Goal: Transaction & Acquisition: Purchase product/service

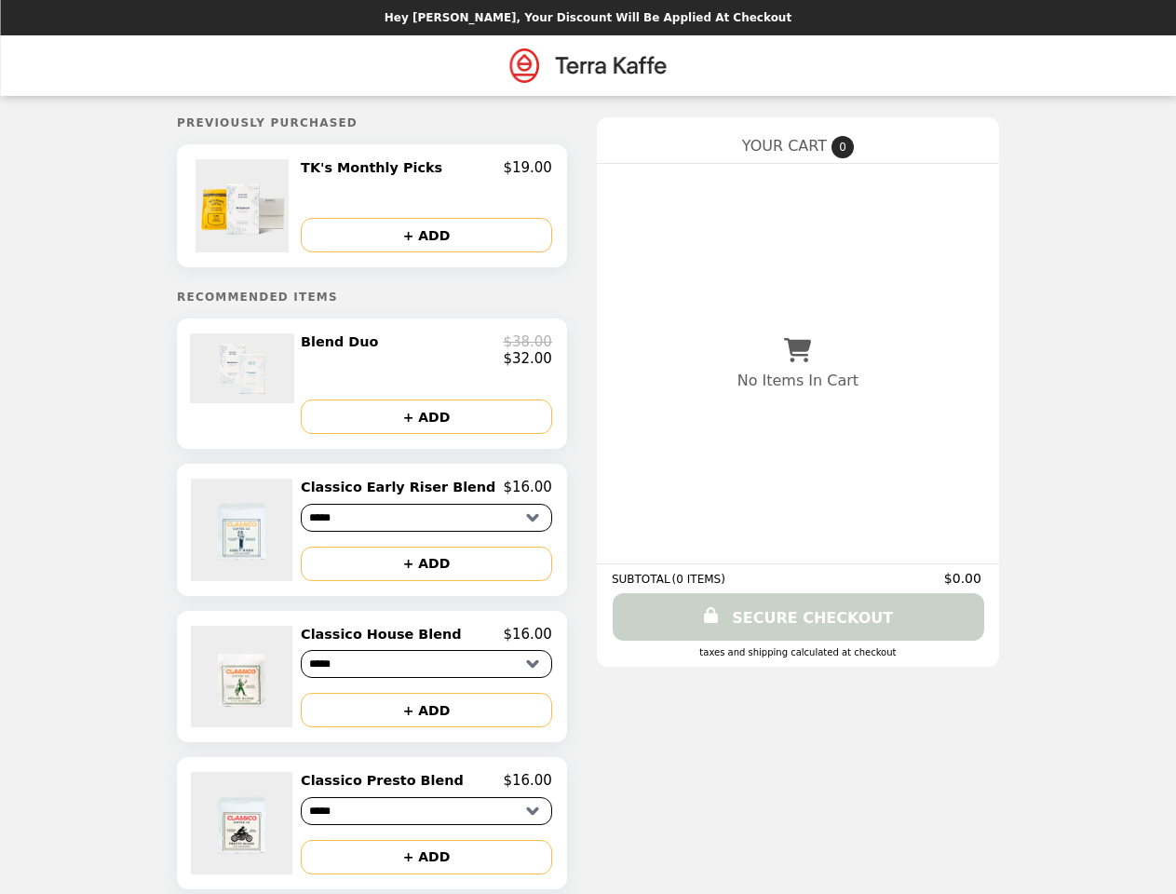
click at [271, 208] on img at bounding box center [245, 205] width 98 height 93
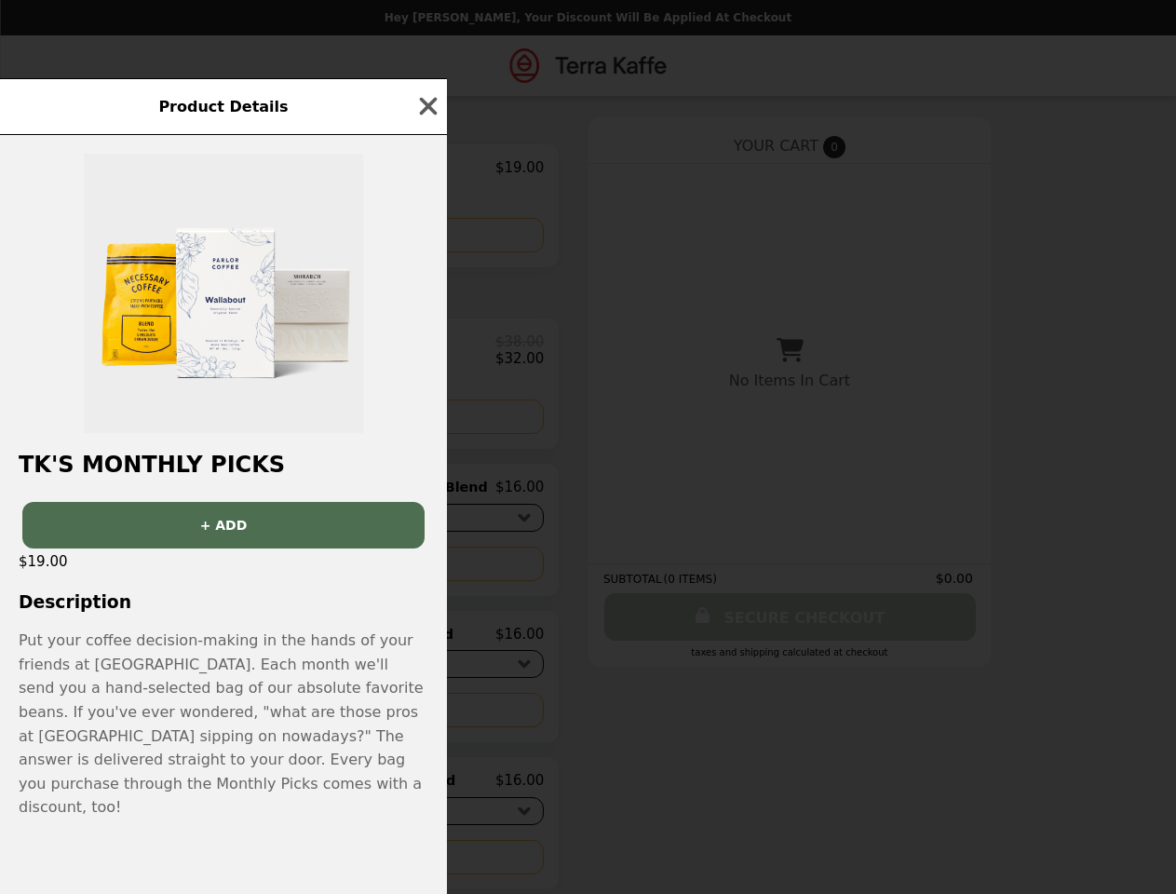
click at [427, 170] on div "Product Details TK's Monthly Picks + ADD $19.00 Description Put your coffee dec…" at bounding box center [588, 447] width 1176 height 894
click at [427, 237] on div at bounding box center [223, 284] width 447 height 298
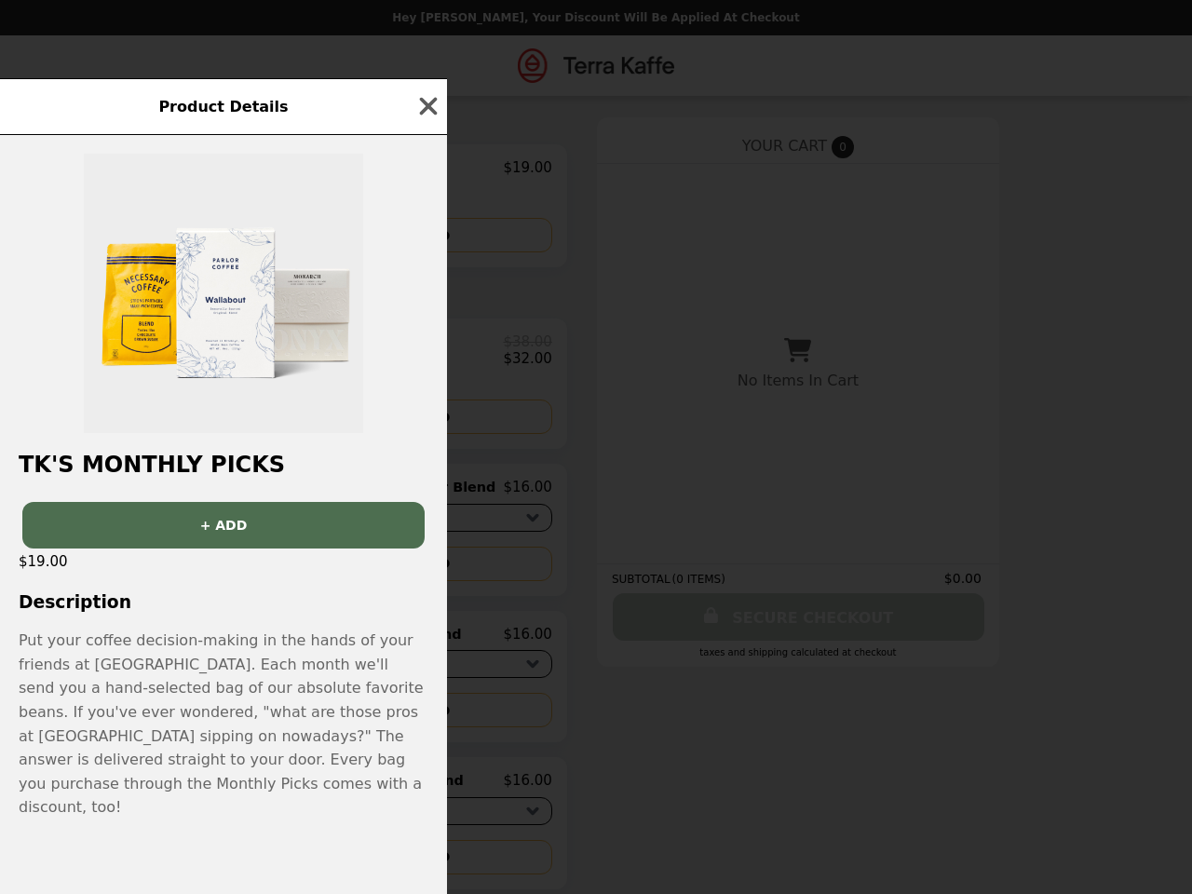
click at [271, 390] on img at bounding box center [223, 293] width 279 height 279
click at [427, 356] on div at bounding box center [223, 284] width 447 height 298
click at [427, 426] on div "Product Details TK's Monthly Picks + ADD $19.00 Description Put your coffee dec…" at bounding box center [596, 447] width 1192 height 894
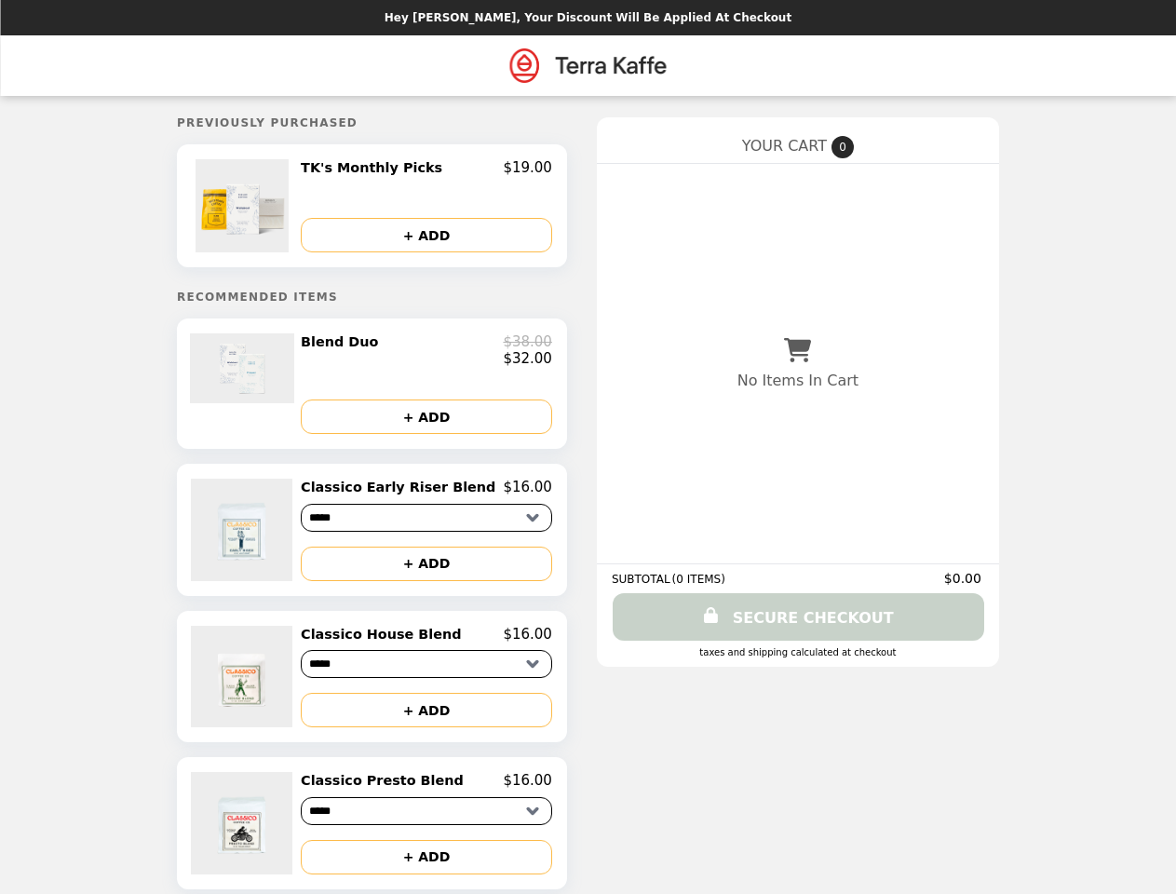
click at [271, 539] on img at bounding box center [244, 530] width 106 height 102
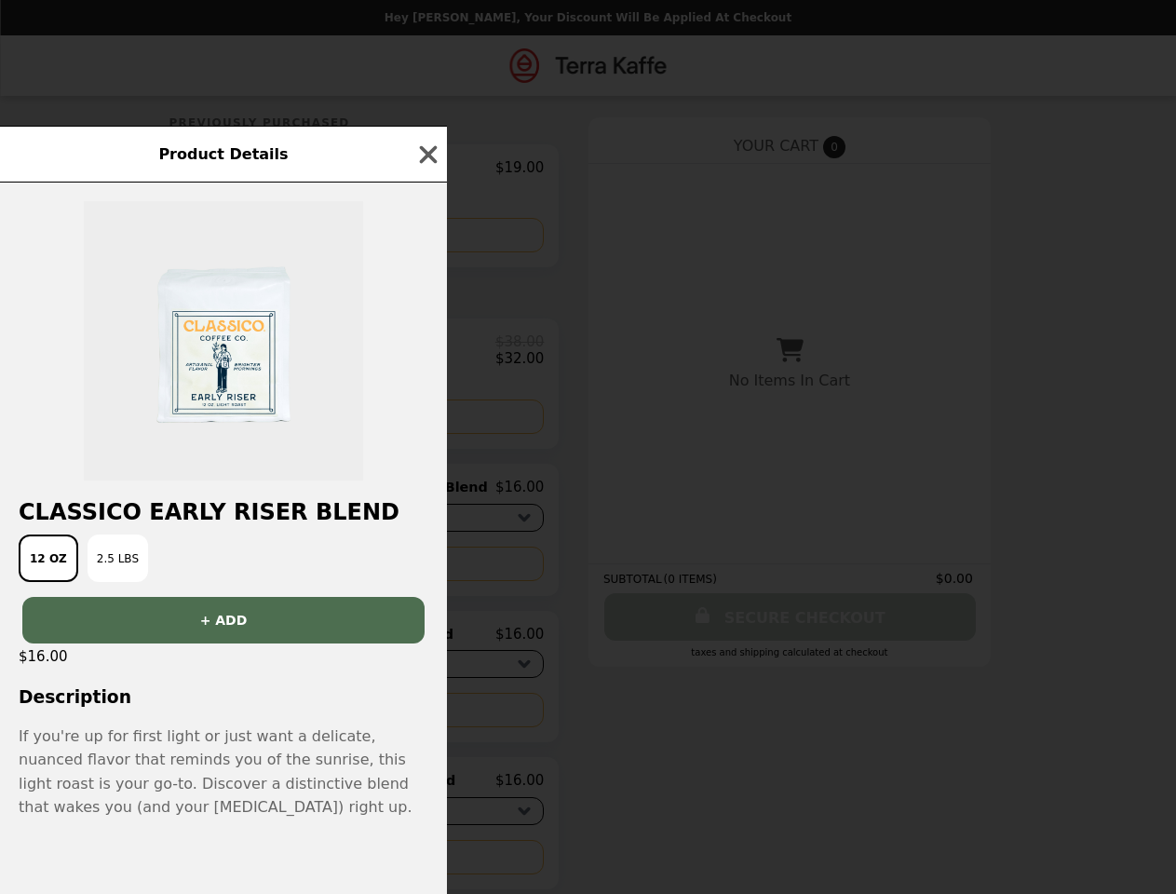
click at [427, 497] on div "Product Details Classico Early Riser Blend 12 oz 2.5 lbs + ADD $16.00 Descripti…" at bounding box center [588, 447] width 1176 height 894
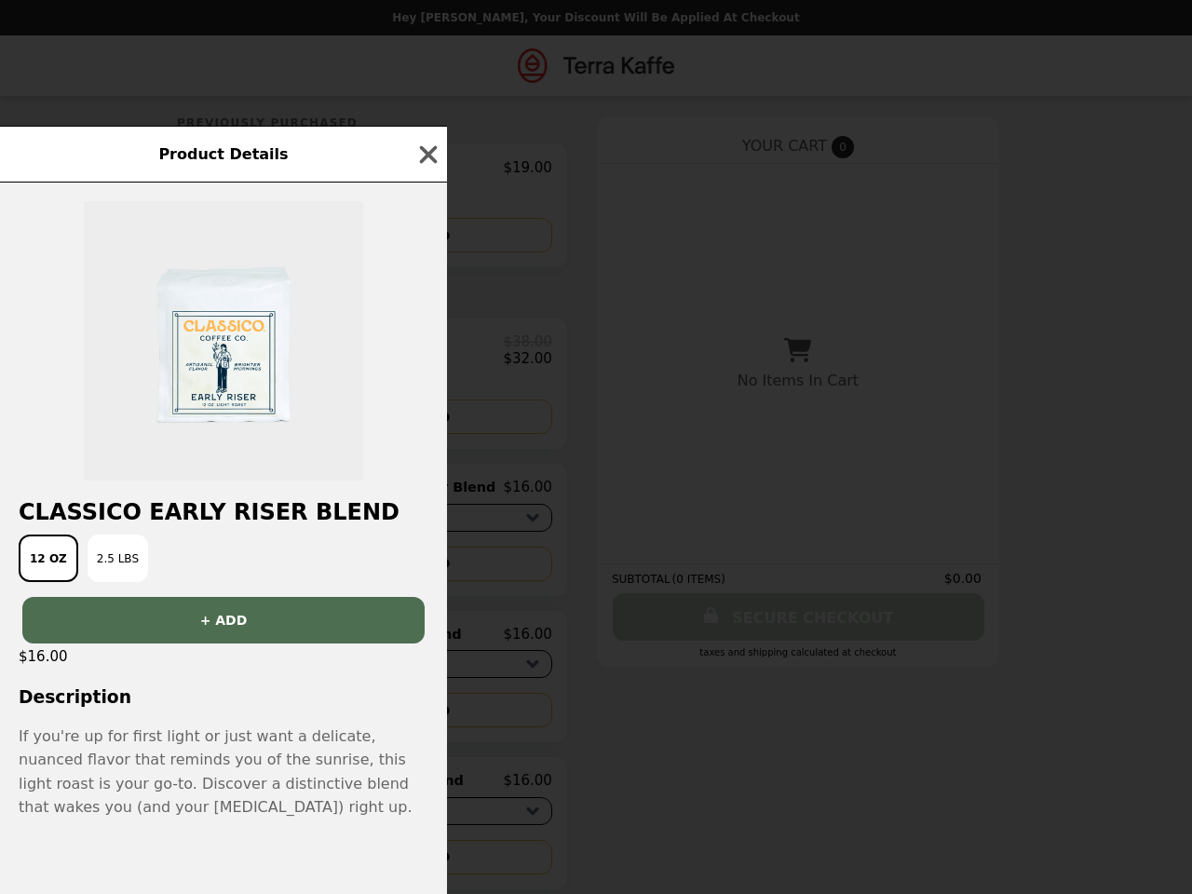
click at [427, 574] on div "Product Details Classico Early Riser Blend 12 oz 2.5 lbs + ADD $16.00 Descripti…" at bounding box center [596, 447] width 1192 height 894
click at [271, 687] on h3 "Description" at bounding box center [223, 697] width 447 height 20
